Goal: Find specific page/section: Find specific page/section

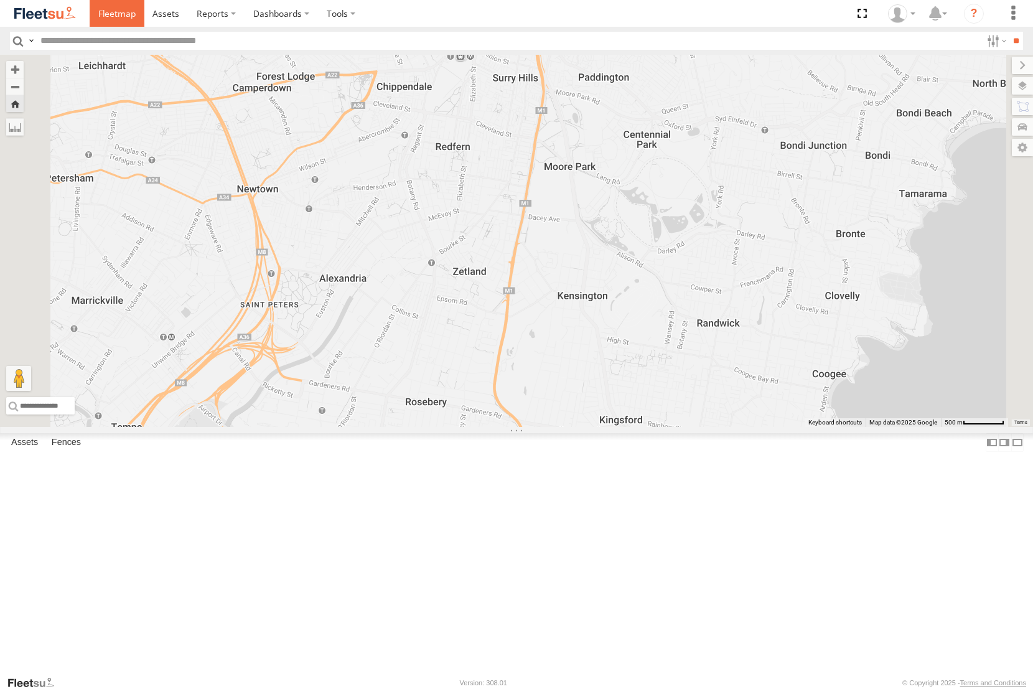
click at [115, 13] on span at bounding box center [116, 13] width 37 height 12
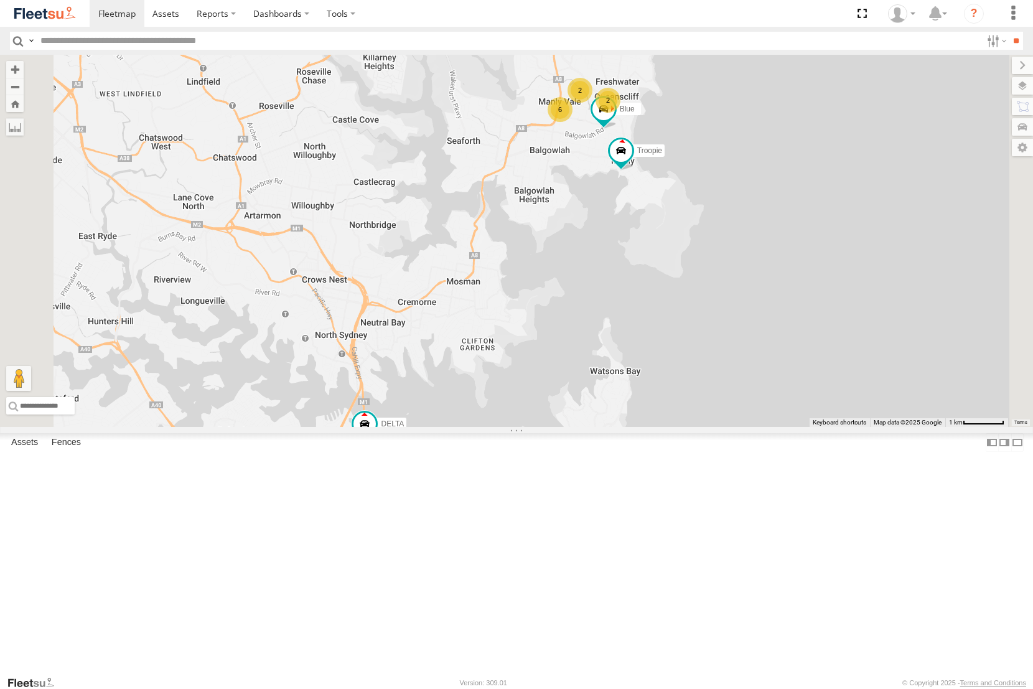
click at [0, 0] on div "All Assets" at bounding box center [0, 0] width 0 height 0
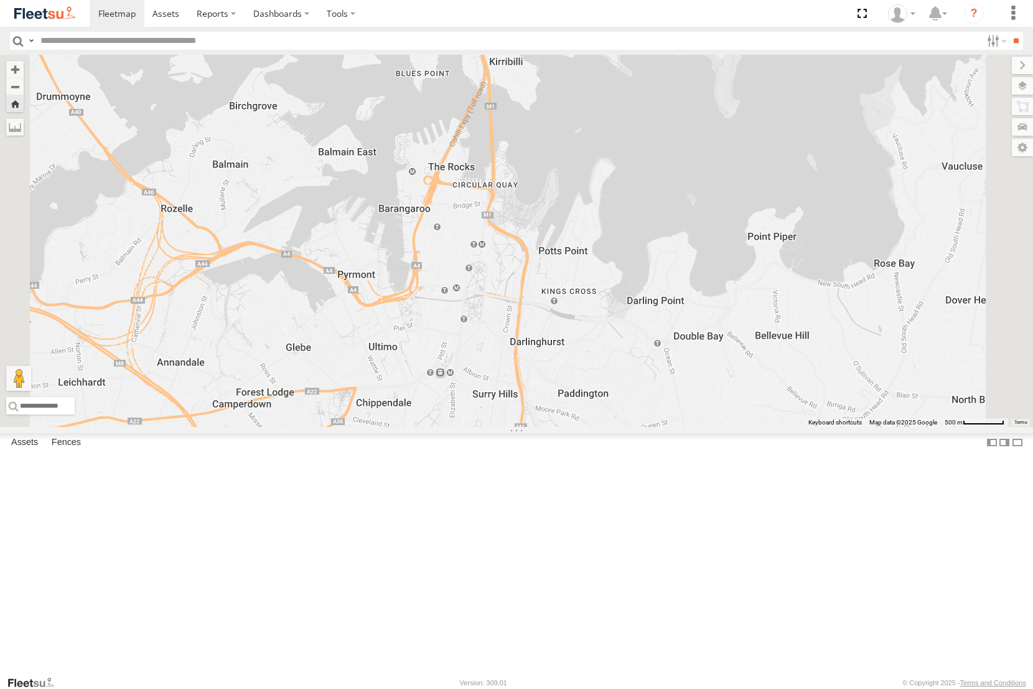
click at [0, 0] on div "All Assets" at bounding box center [0, 0] width 0 height 0
